Goal: Task Accomplishment & Management: Complete application form

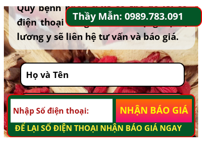
scroll to position [4857, 0]
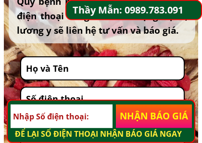
click at [81, 70] on input "text" at bounding box center [103, 68] width 158 height 22
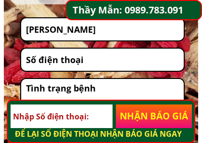
scroll to position [4895, 0]
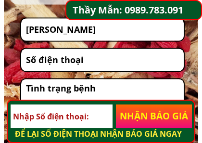
type input "[PERSON_NAME]"
click at [94, 58] on input "tel" at bounding box center [103, 59] width 158 height 22
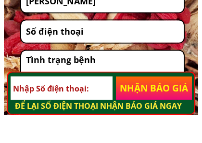
type input "0363190183"
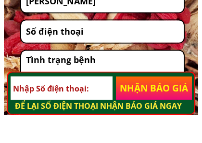
type input "0363190183"
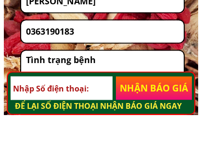
type input "0363190183"
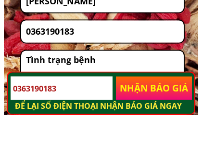
type input "[PERSON_NAME]"
click at [105, 79] on textarea at bounding box center [103, 97] width 158 height 37
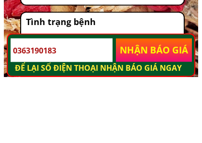
click at [118, 79] on textarea at bounding box center [103, 97] width 158 height 37
click at [117, 79] on textarea at bounding box center [103, 97] width 158 height 37
click at [113, 79] on textarea at bounding box center [103, 97] width 158 height 37
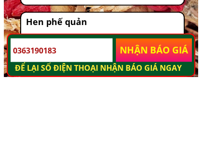
type textarea "Hen phế quản"
click at [141, 104] on p "NHẬN BÁO GIÁ" at bounding box center [154, 116] width 76 height 24
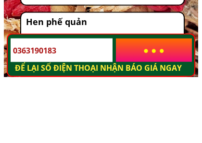
scroll to position [4961, 0]
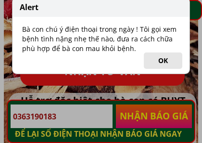
click at [161, 60] on button "OK" at bounding box center [162, 60] width 38 height 16
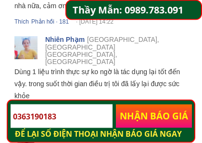
scroll to position [5955, 0]
